Goal: Task Accomplishment & Management: Use online tool/utility

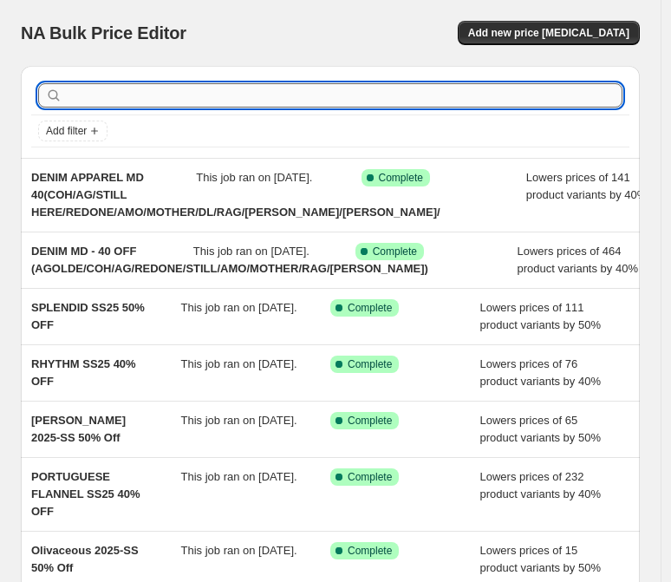
click at [72, 91] on input "text" at bounding box center [344, 95] width 557 height 24
paste input "Cherry Blue 2025-SS 25% OFF"
type input "Cherry Blue 2025-SS 25% OFF"
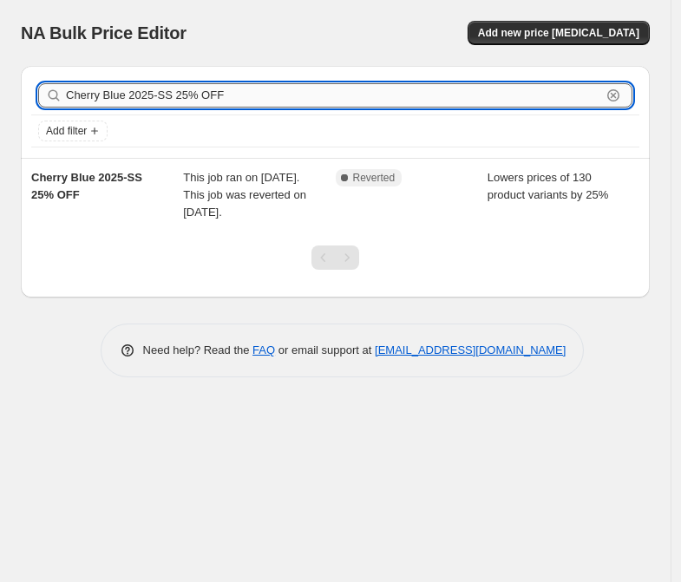
click at [182, 97] on input "Cherry Blue 2025-SS 25% OFF" at bounding box center [333, 95] width 535 height 24
type input "Cherry Blue 2025-SS 50% OFF"
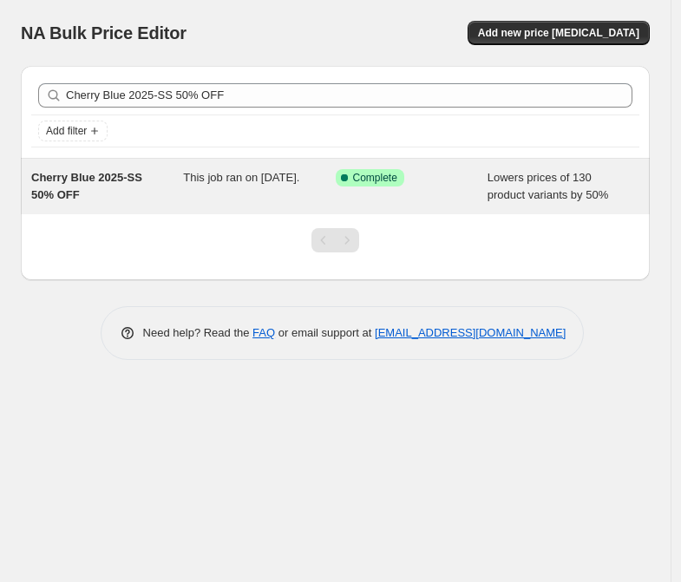
click at [135, 176] on span "Cherry Blue 2025-SS 50% OFF" at bounding box center [86, 186] width 111 height 30
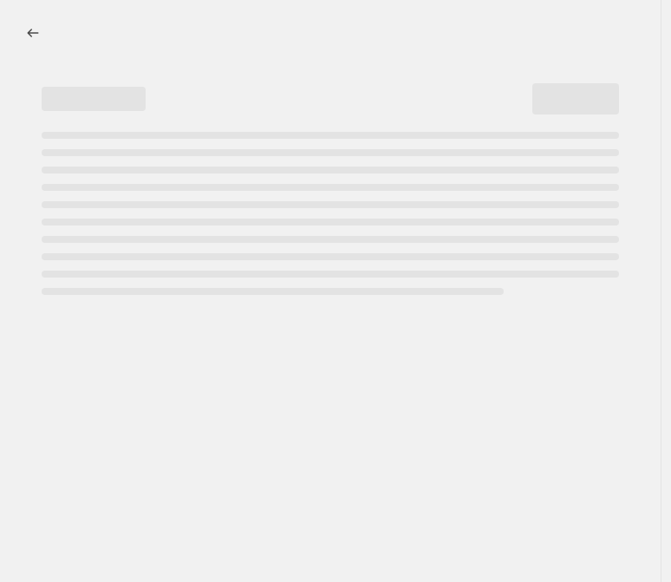
select select "percentage"
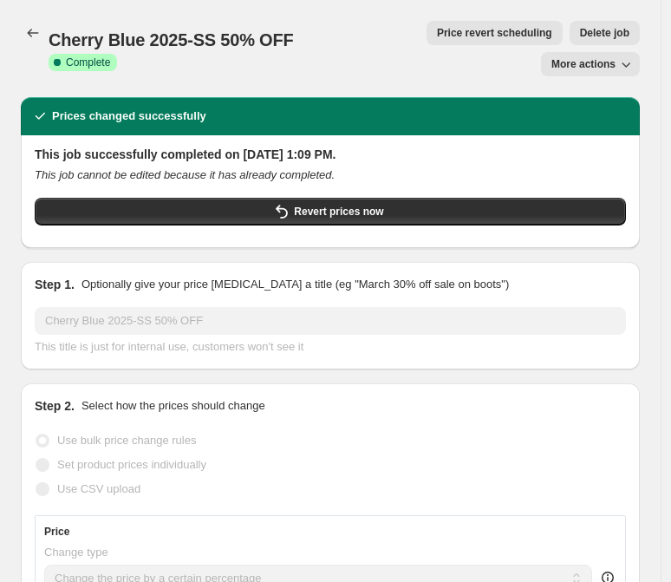
select select "vendor"
select select "tag"
